Goal: Information Seeking & Learning: Find specific fact

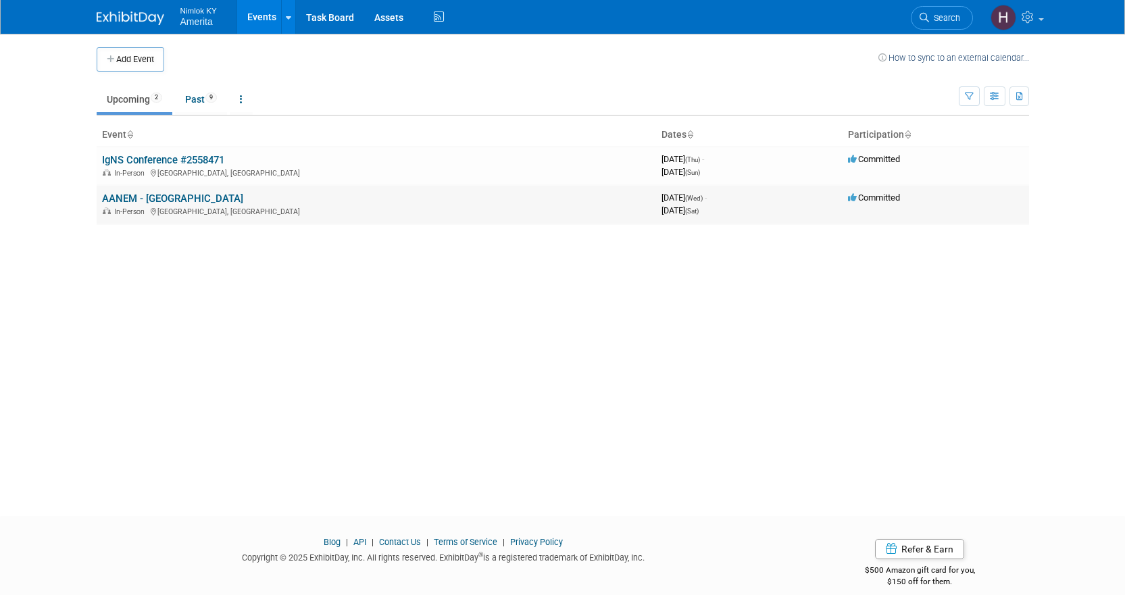
click at [143, 204] on link "AANEM - [GEOGRAPHIC_DATA]" at bounding box center [172, 198] width 141 height 12
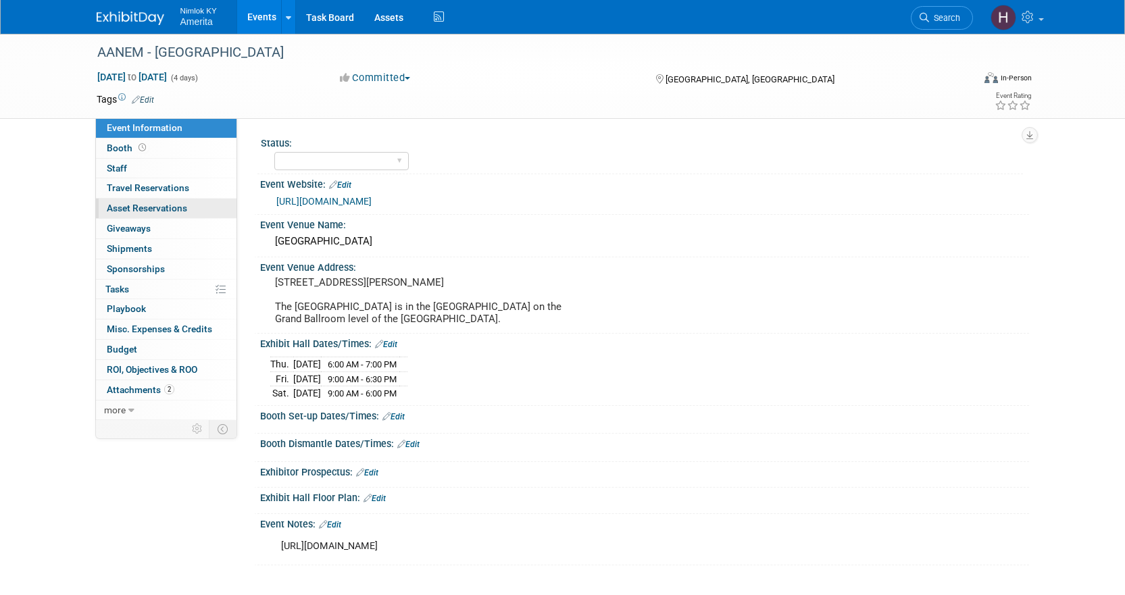
click at [172, 205] on span "Asset Reservations 0" at bounding box center [147, 208] width 80 height 11
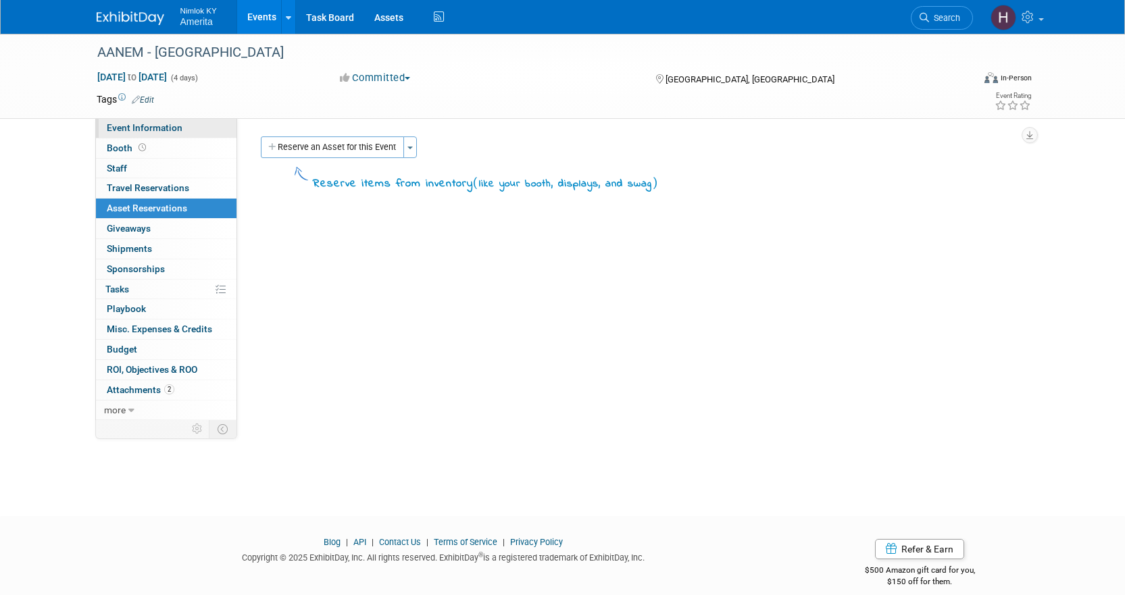
click at [181, 127] on link "Event Information" at bounding box center [166, 128] width 140 height 20
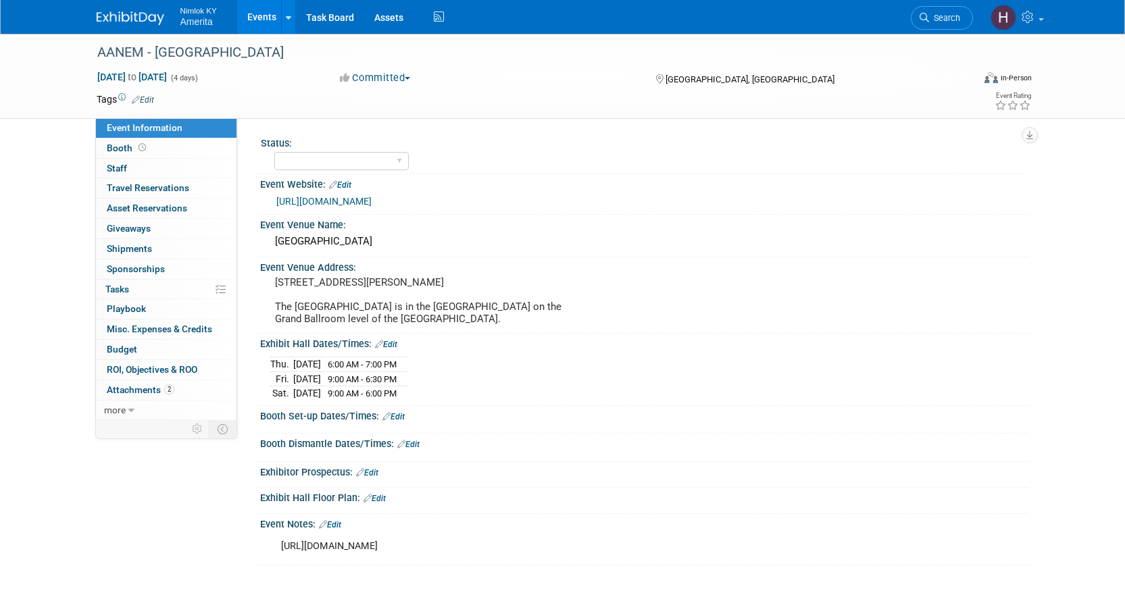
click at [371, 201] on link "[URL][DOMAIN_NAME]" at bounding box center [323, 201] width 95 height 11
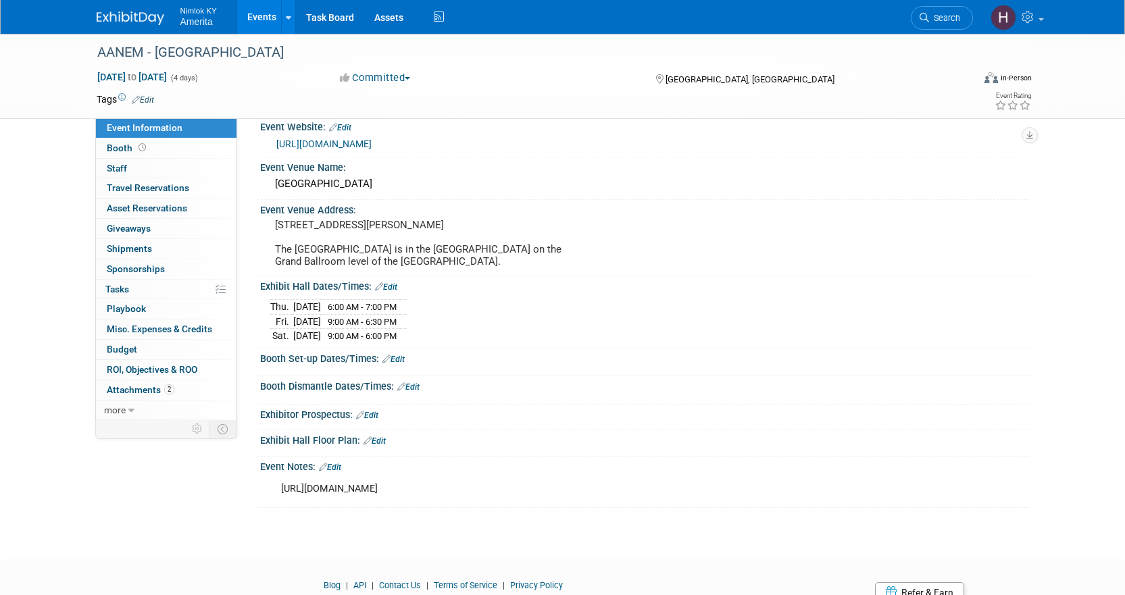
scroll to position [115, 0]
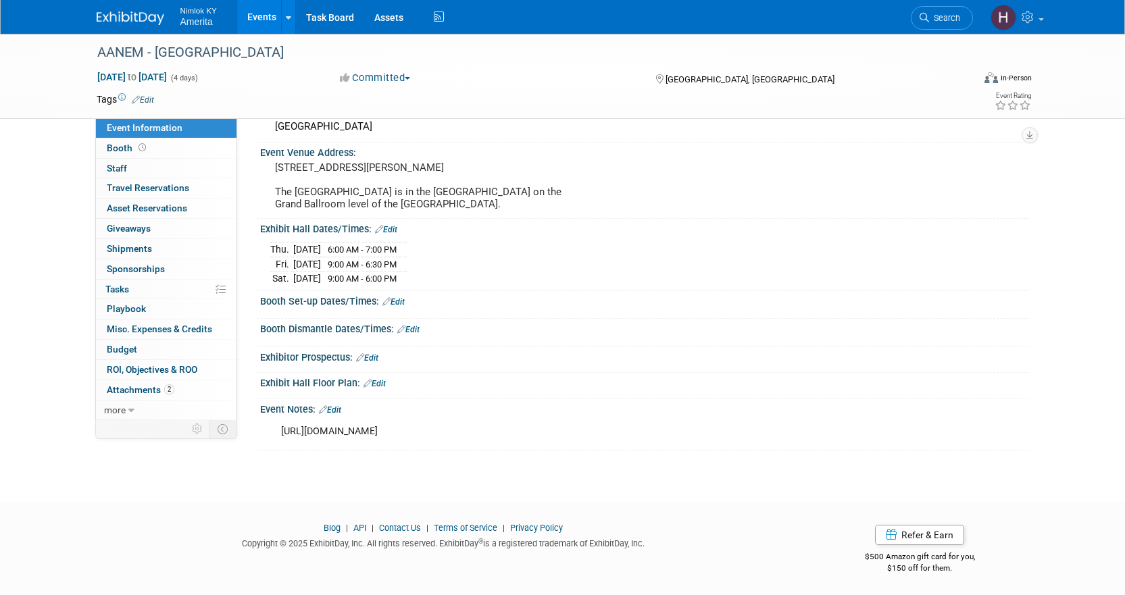
click at [390, 435] on div "[URL][DOMAIN_NAME]" at bounding box center [576, 431] width 609 height 27
click at [336, 413] on link "Edit" at bounding box center [330, 409] width 22 height 9
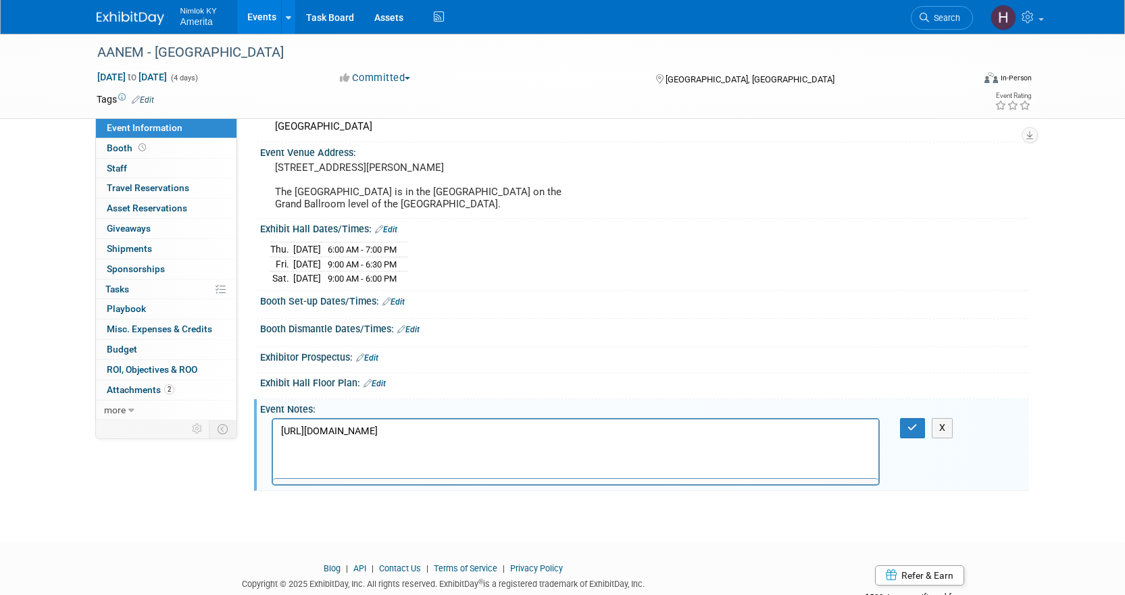
scroll to position [0, 0]
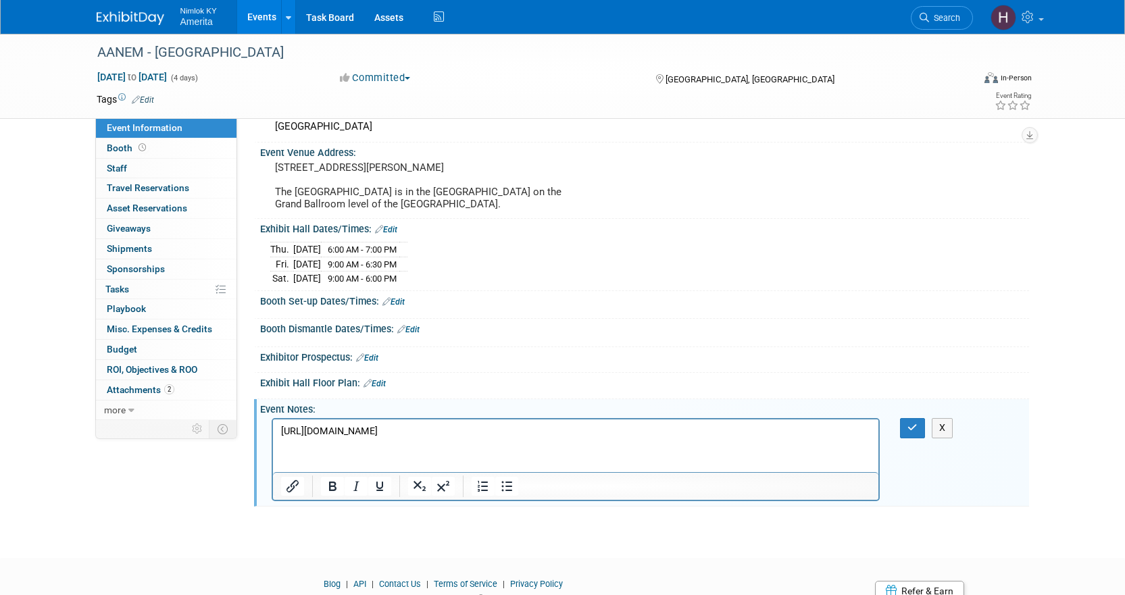
click at [386, 431] on p "[URL][DOMAIN_NAME]" at bounding box center [575, 432] width 590 height 14
copy p "[URL][DOMAIN_NAME]"
